Goal: Find specific page/section

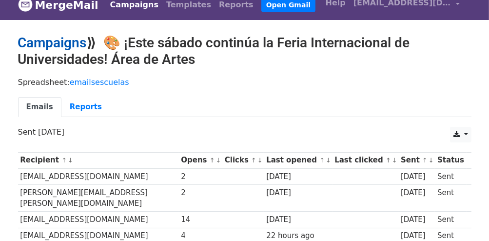
click at [72, 46] on link "Campaigns" at bounding box center [52, 43] width 69 height 16
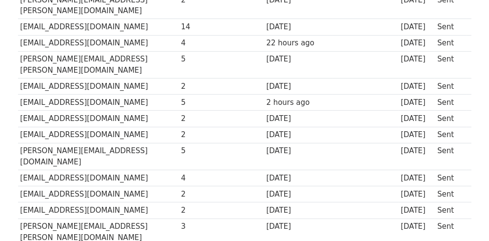
scroll to position [210, 0]
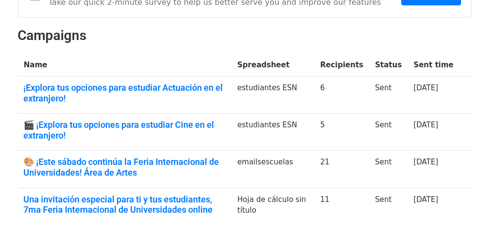
scroll to position [135, 0]
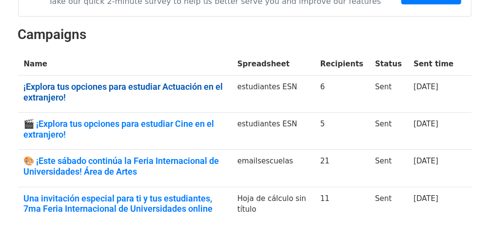
click at [146, 81] on link "¡Explora tus opciones para estudiar Actuación en el extranjero!" at bounding box center [125, 91] width 202 height 21
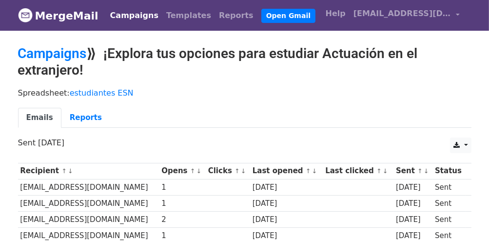
click at [49, 61] on h2 "Campaigns ⟫ ¡Explora tus opciones para estudiar Actuación en el extranjero!" at bounding box center [244, 61] width 453 height 33
